Goal: Task Accomplishment & Management: Manage account settings

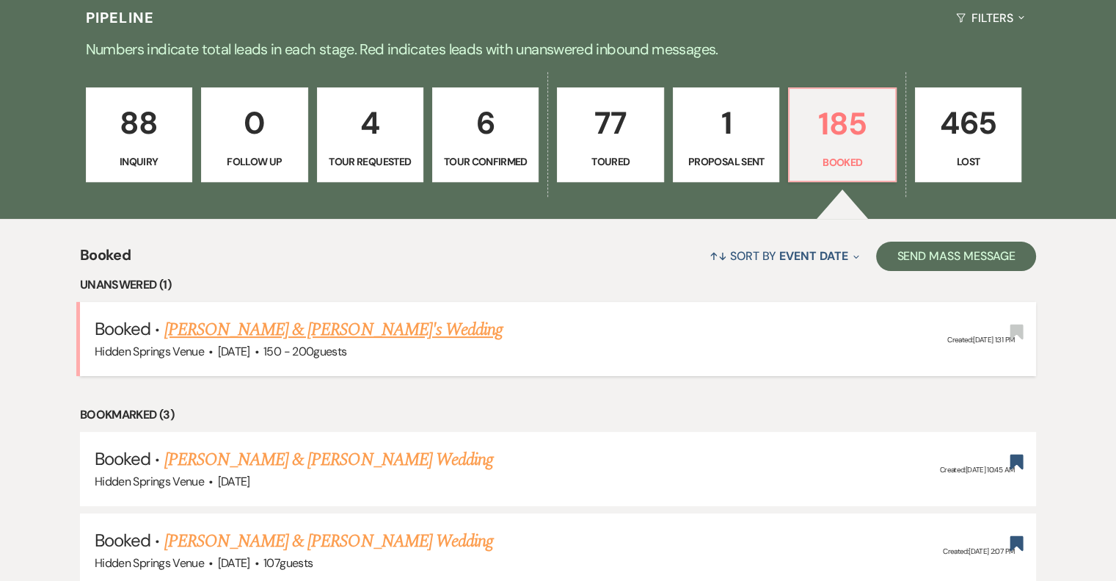
scroll to position [367, 0]
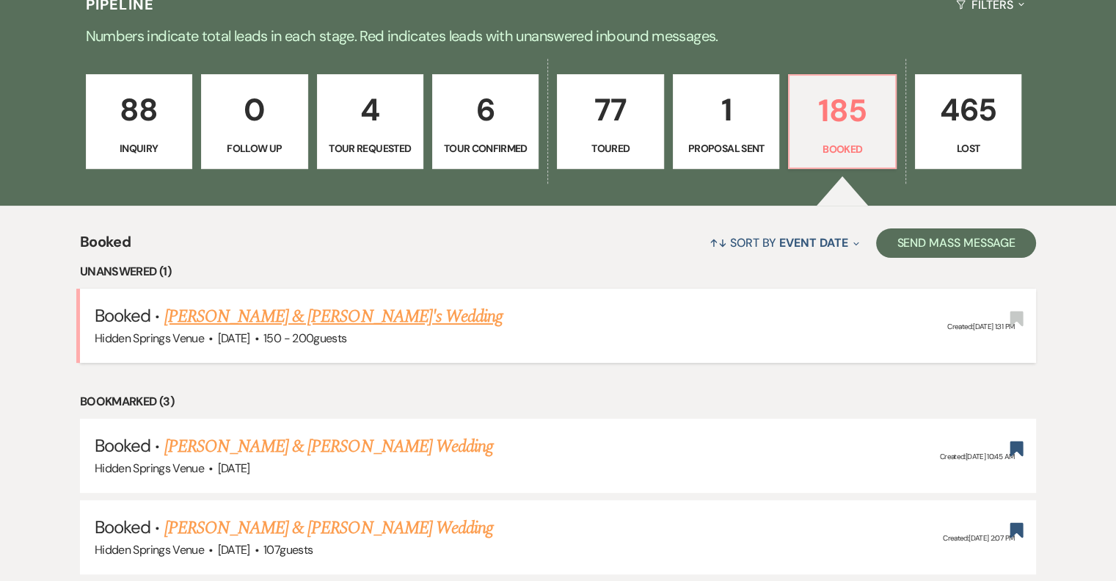
click at [379, 319] on link "[PERSON_NAME] & [PERSON_NAME]'s Wedding" at bounding box center [333, 316] width 339 height 26
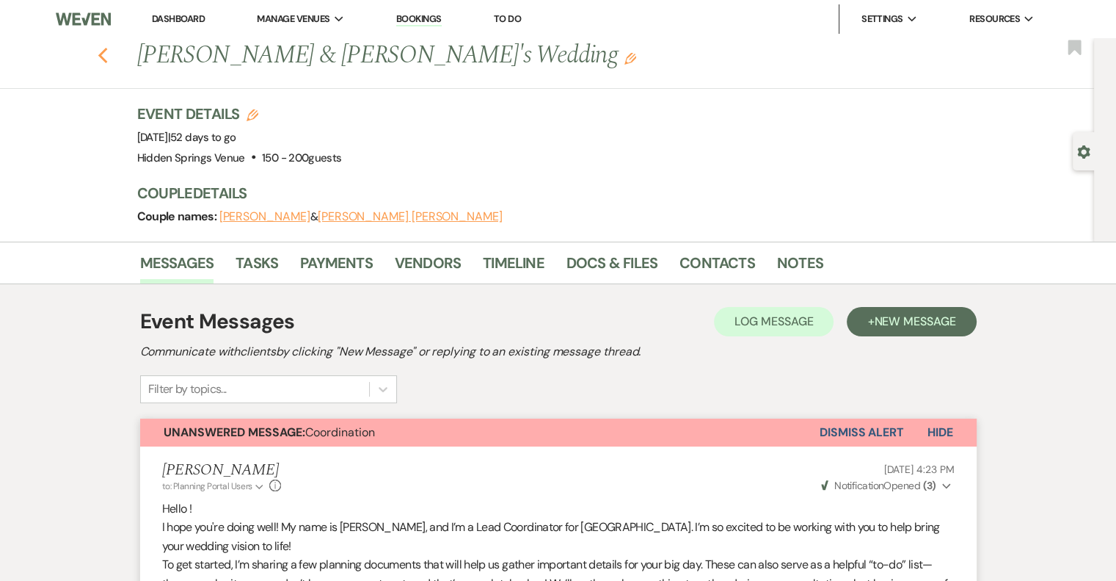
click at [109, 56] on icon "Previous" at bounding box center [103, 56] width 11 height 18
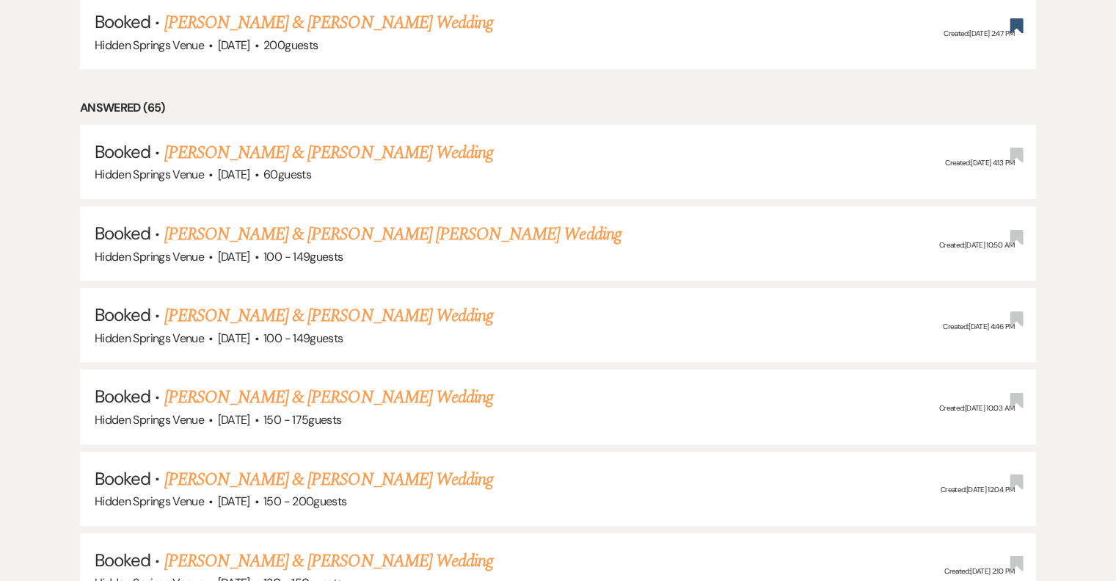
scroll to position [954, 0]
click at [279, 389] on link "[PERSON_NAME] & [PERSON_NAME] Wedding" at bounding box center [328, 396] width 329 height 26
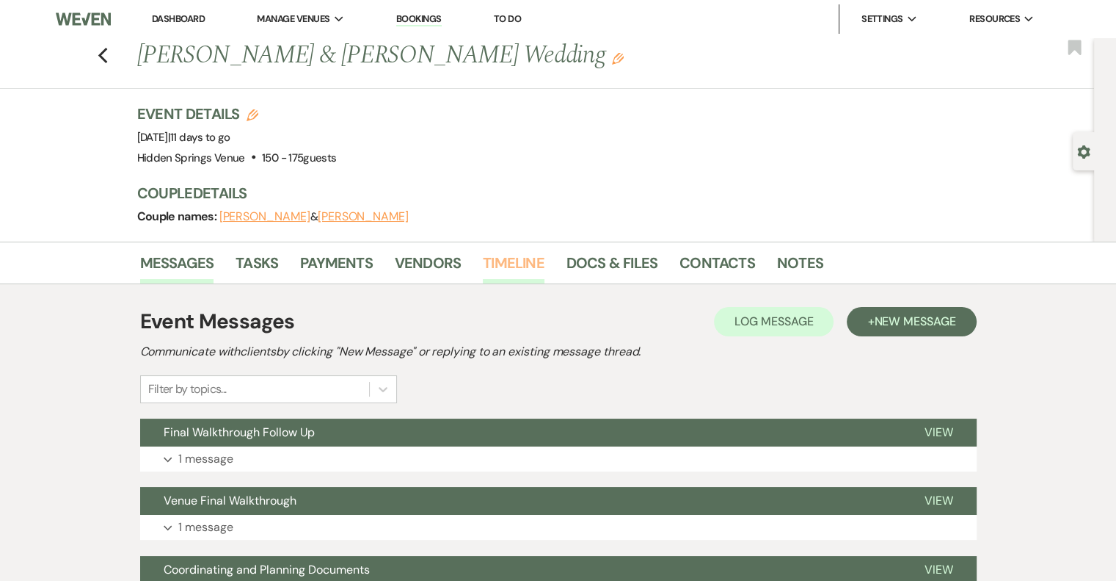
click at [520, 256] on link "Timeline" at bounding box center [514, 267] width 62 height 32
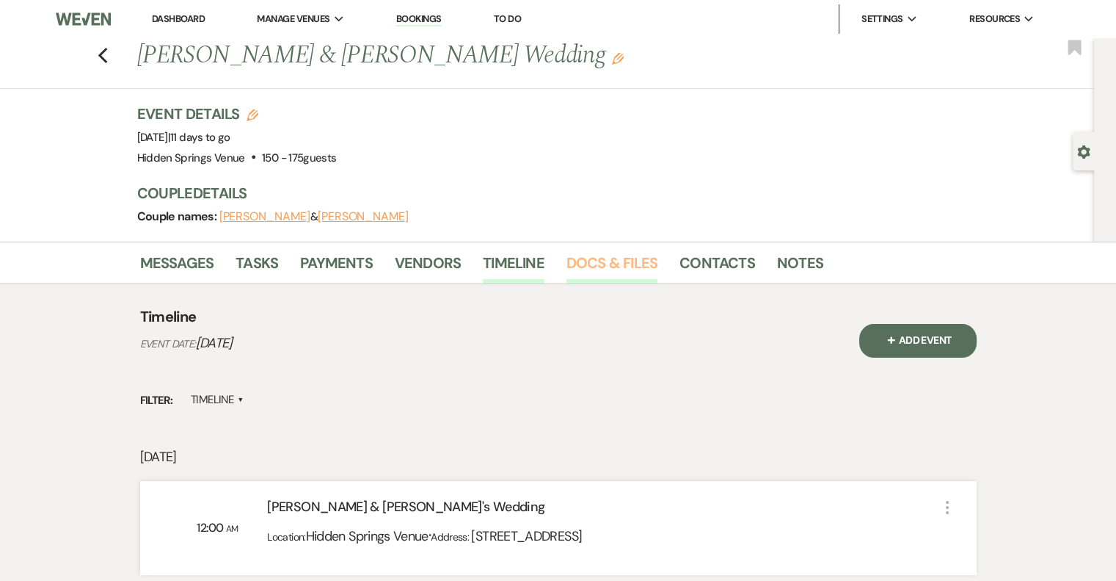
click at [606, 270] on link "Docs & Files" at bounding box center [612, 267] width 91 height 32
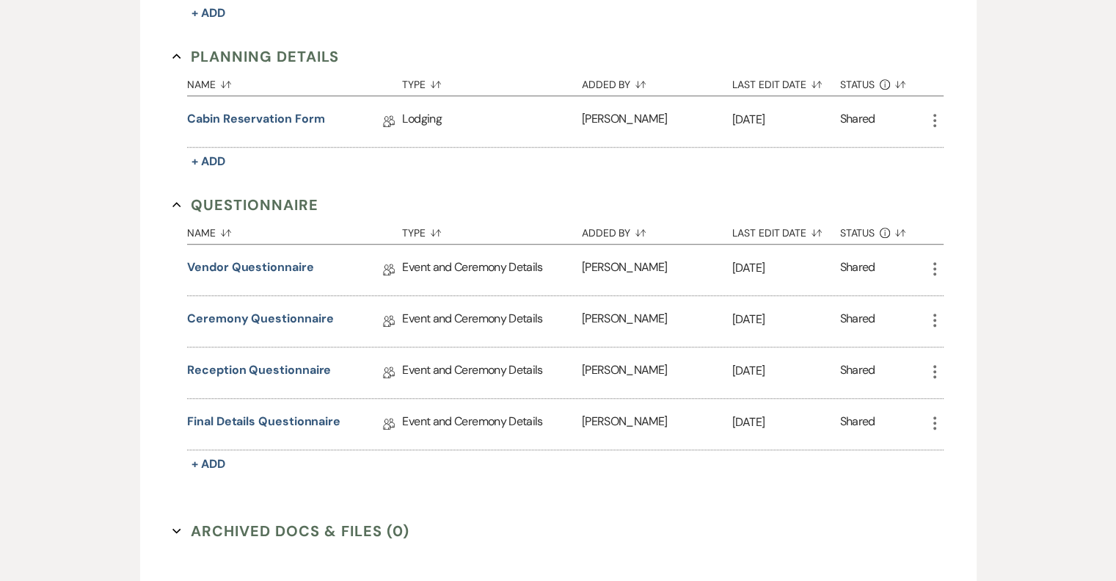
scroll to position [1102, 0]
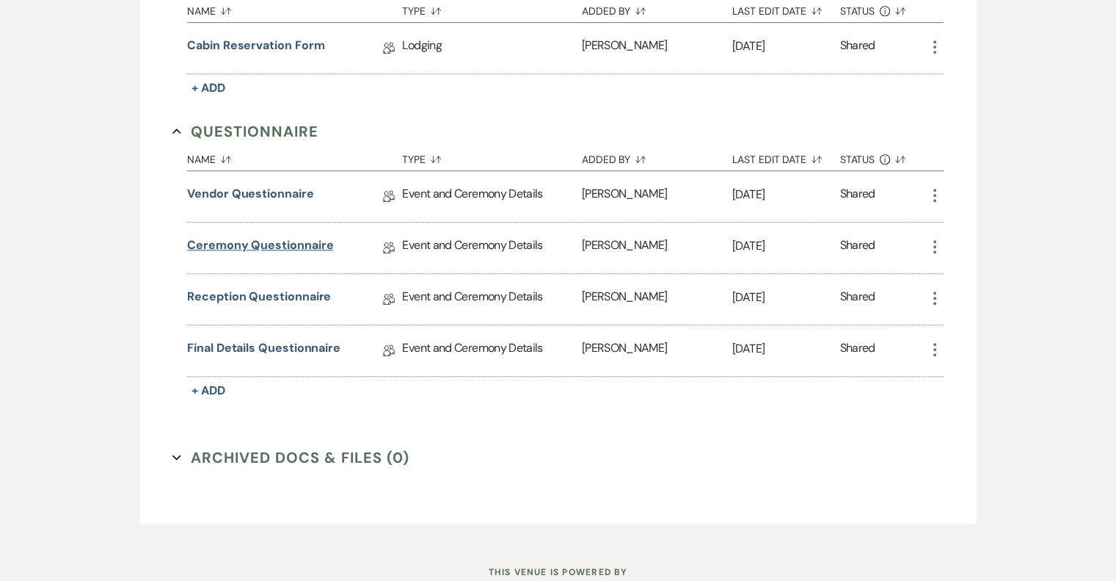
click at [263, 236] on link "Ceremony Questionnaire" at bounding box center [260, 247] width 146 height 23
